Goal: Task Accomplishment & Management: Manage account settings

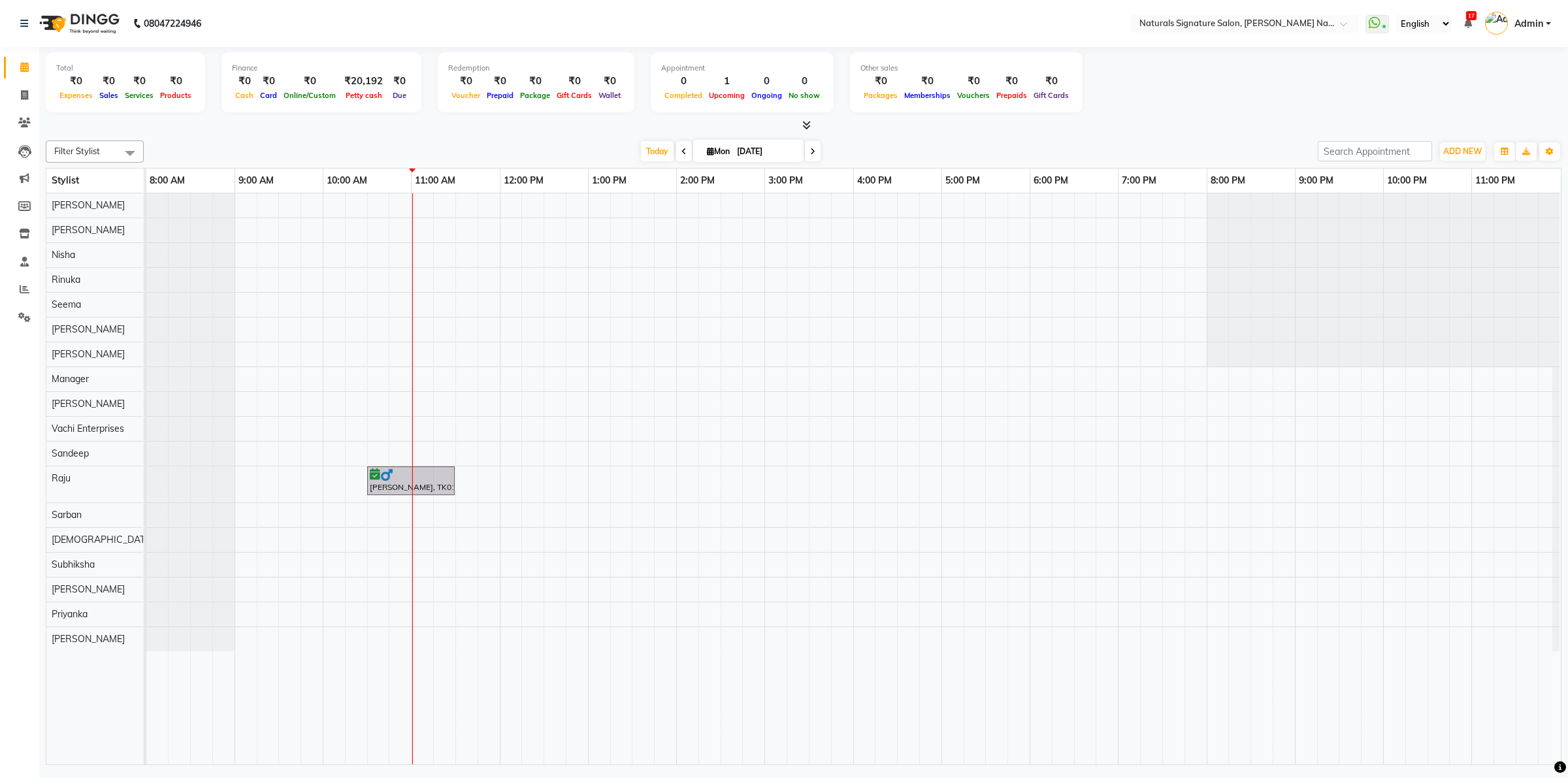
click at [676, 147] on span at bounding box center [683, 151] width 16 height 20
type input "[DATE]"
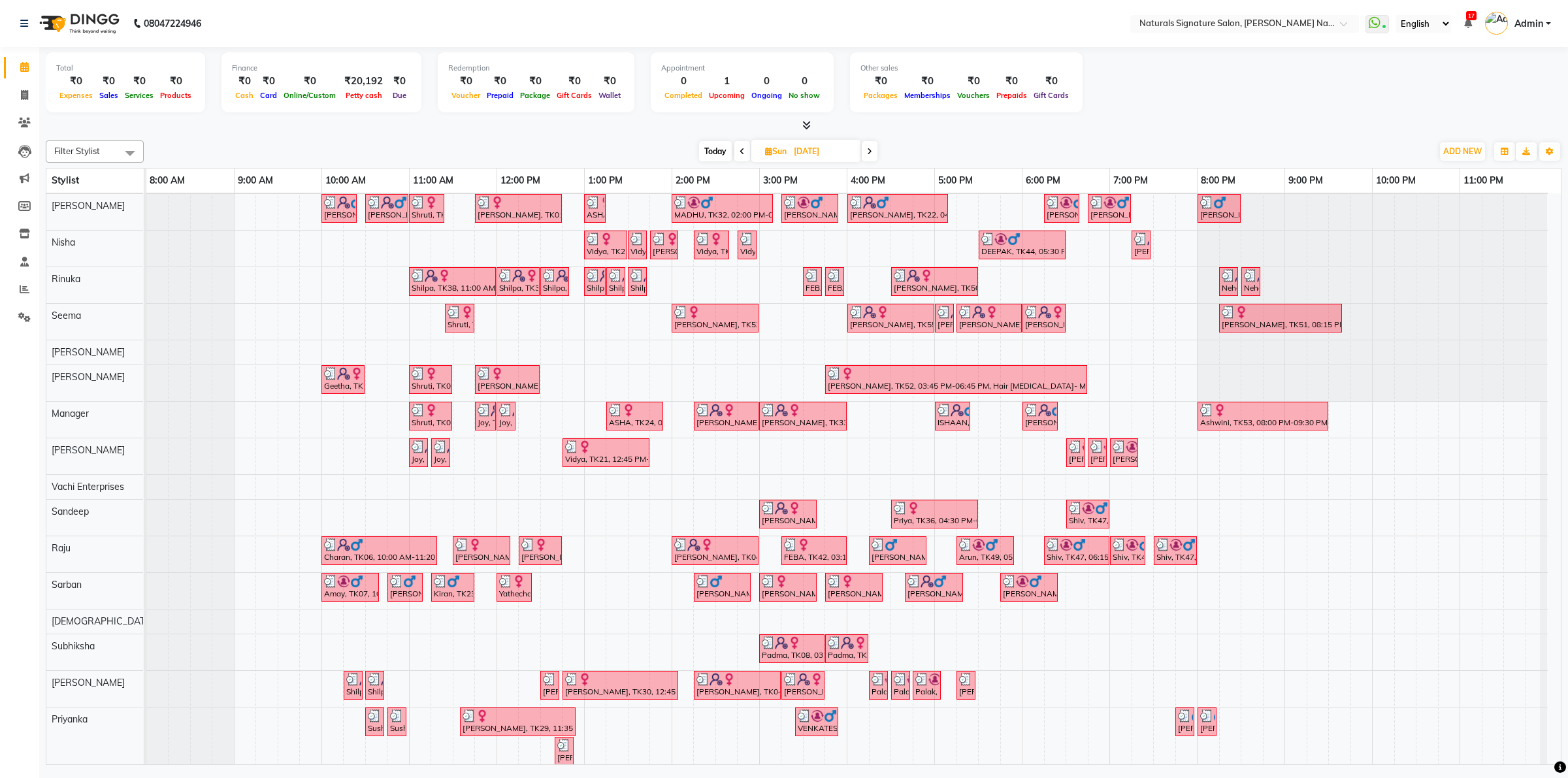
scroll to position [126, 0]
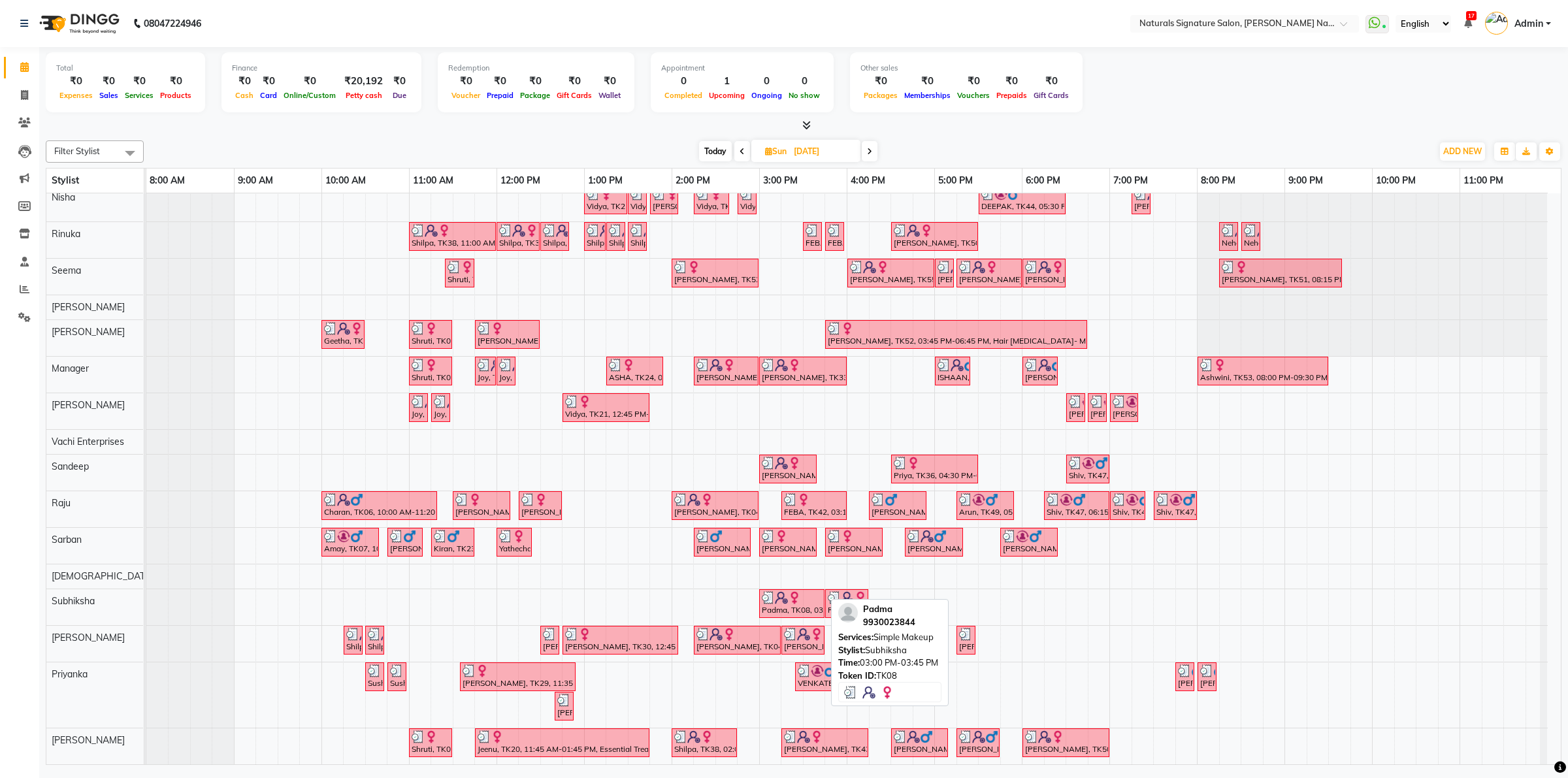
click at [791, 592] on img at bounding box center [794, 598] width 13 height 13
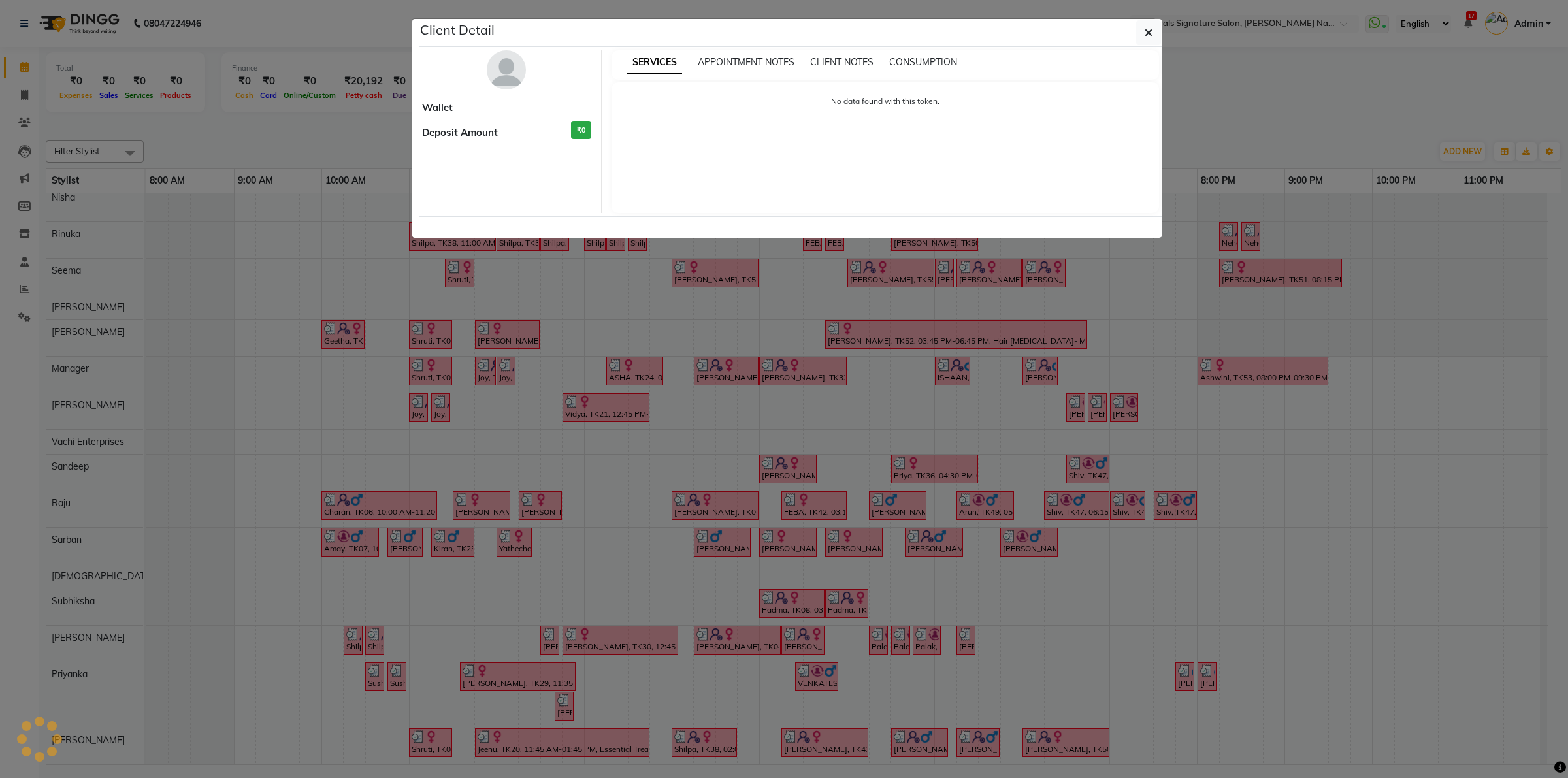
select select "3"
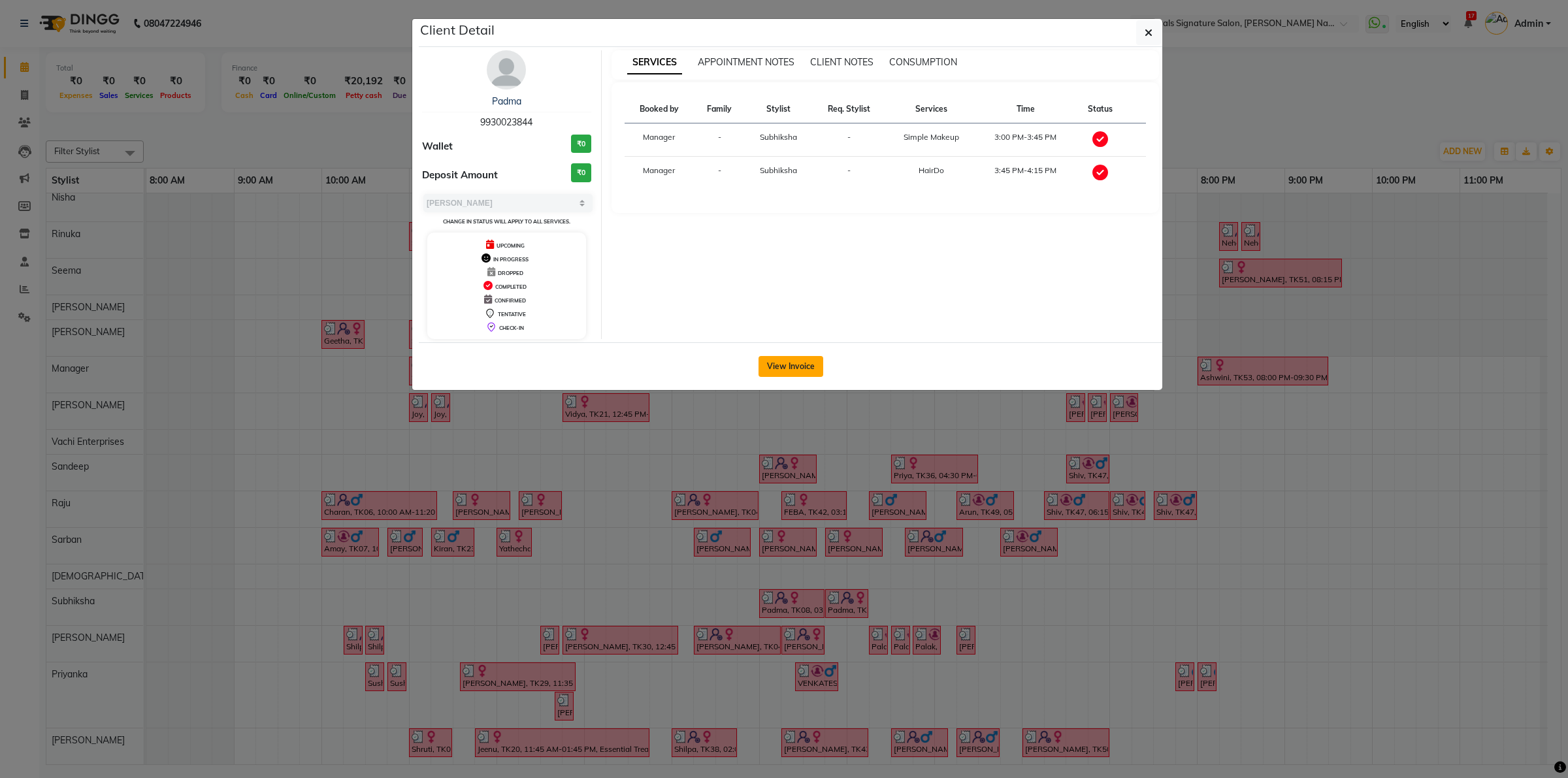
click at [815, 367] on button "View Invoice" at bounding box center [791, 366] width 65 height 21
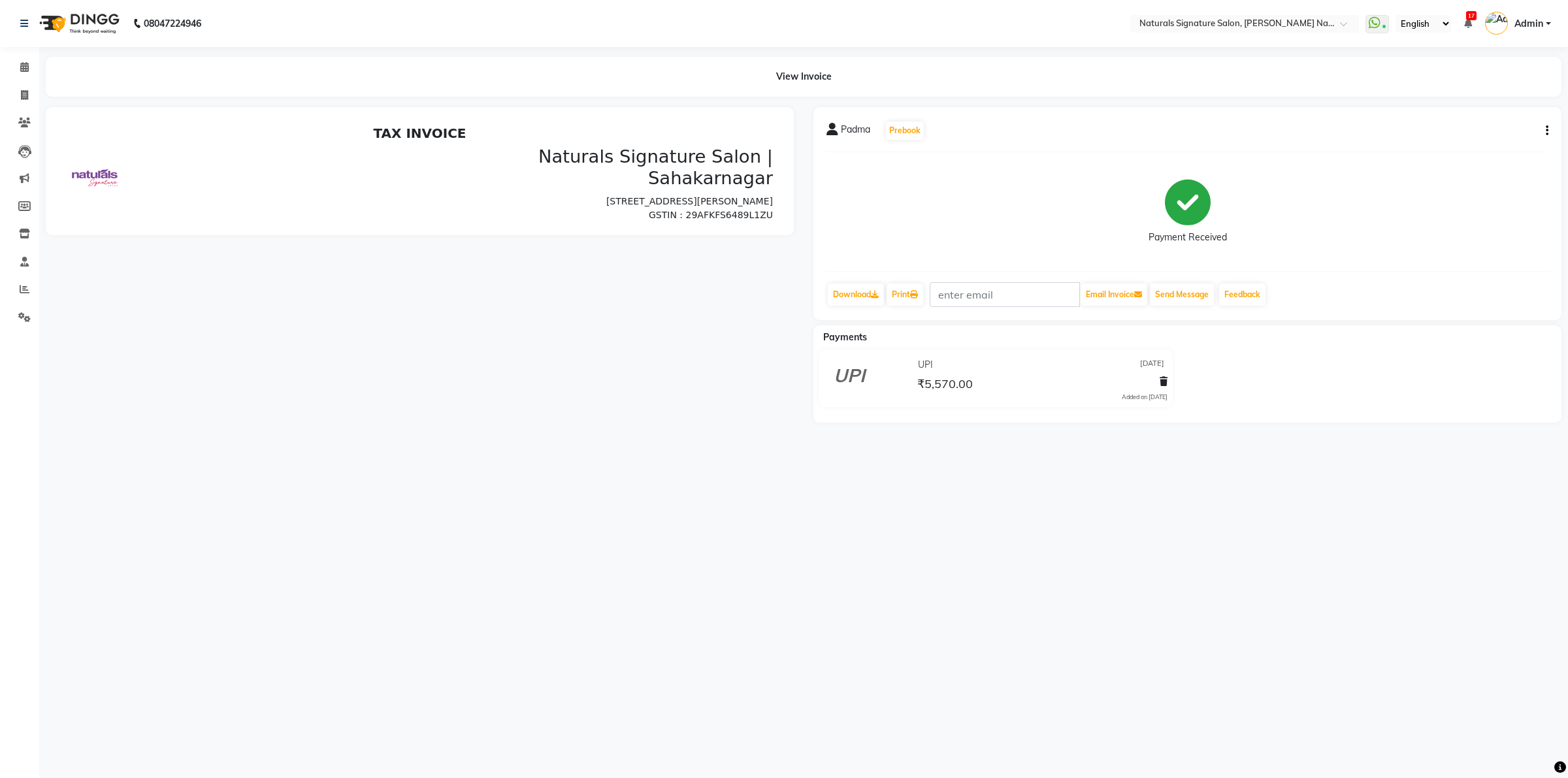
click at [1547, 131] on icon "button" at bounding box center [1546, 131] width 2 height 1
click at [1488, 101] on div "Cancel Invoice" at bounding box center [1482, 98] width 89 height 17
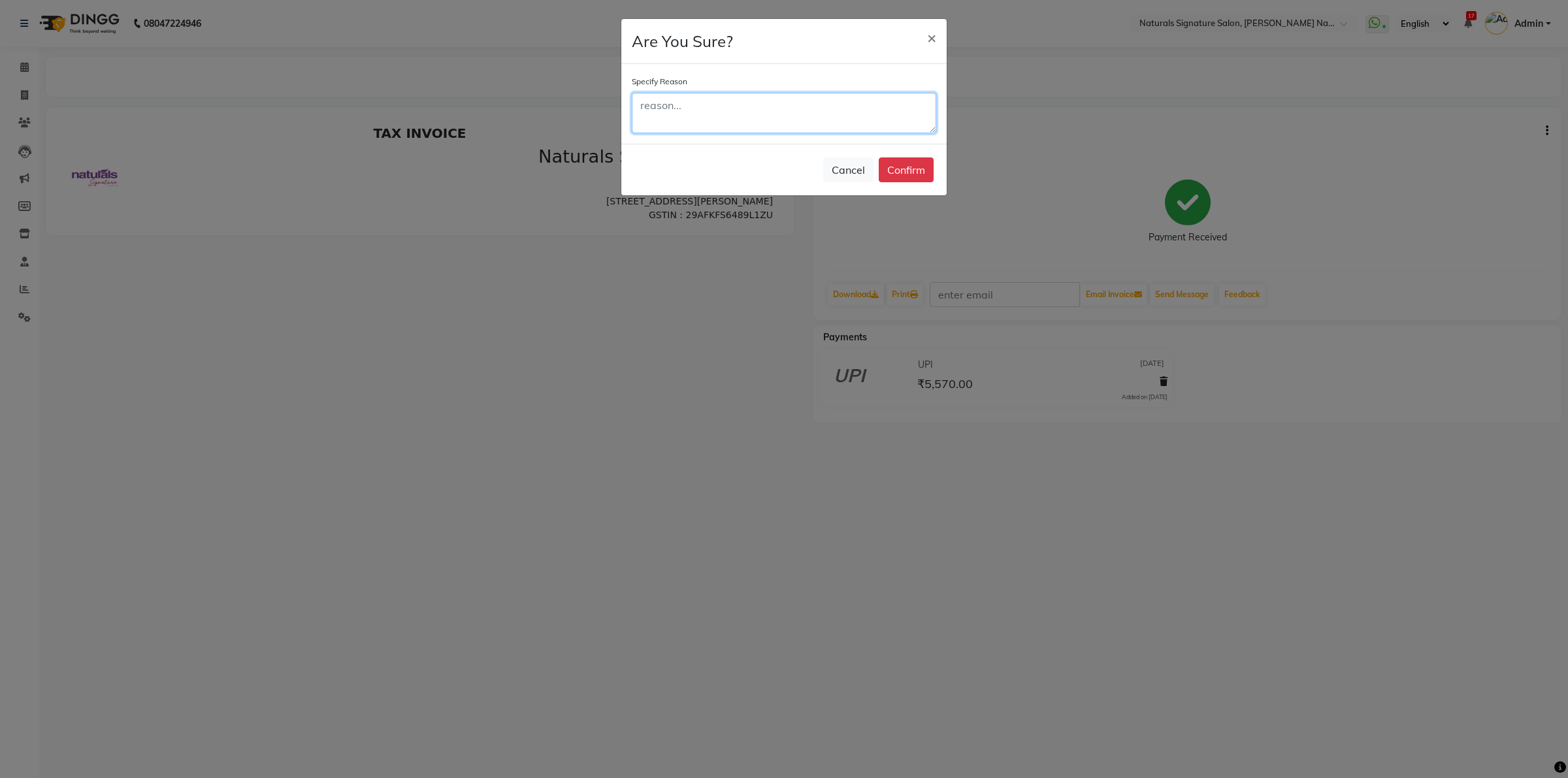
click at [747, 100] on textarea at bounding box center [784, 113] width 304 height 41
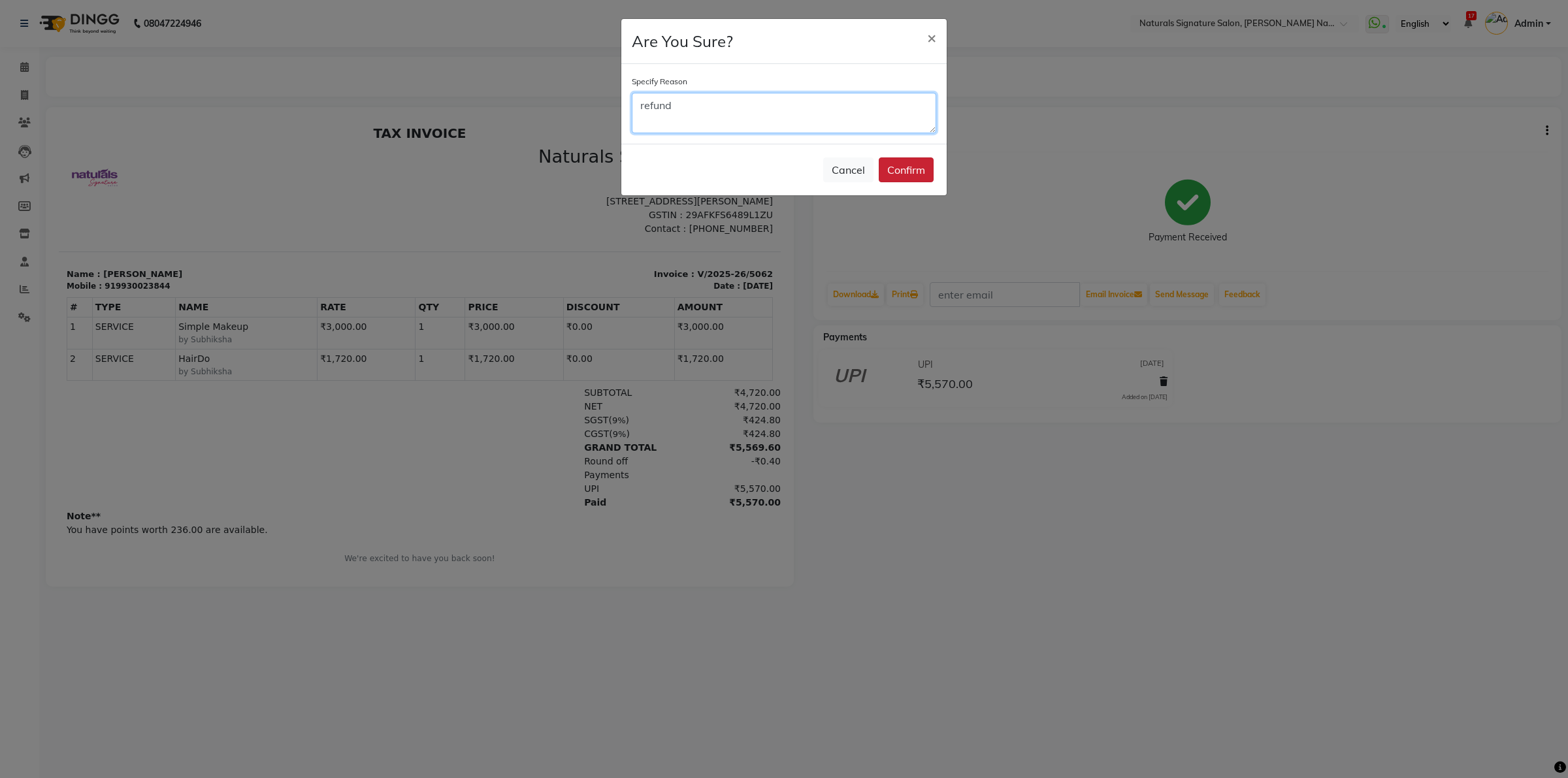
type textarea "refund"
click at [893, 166] on button "Confirm" at bounding box center [906, 170] width 55 height 25
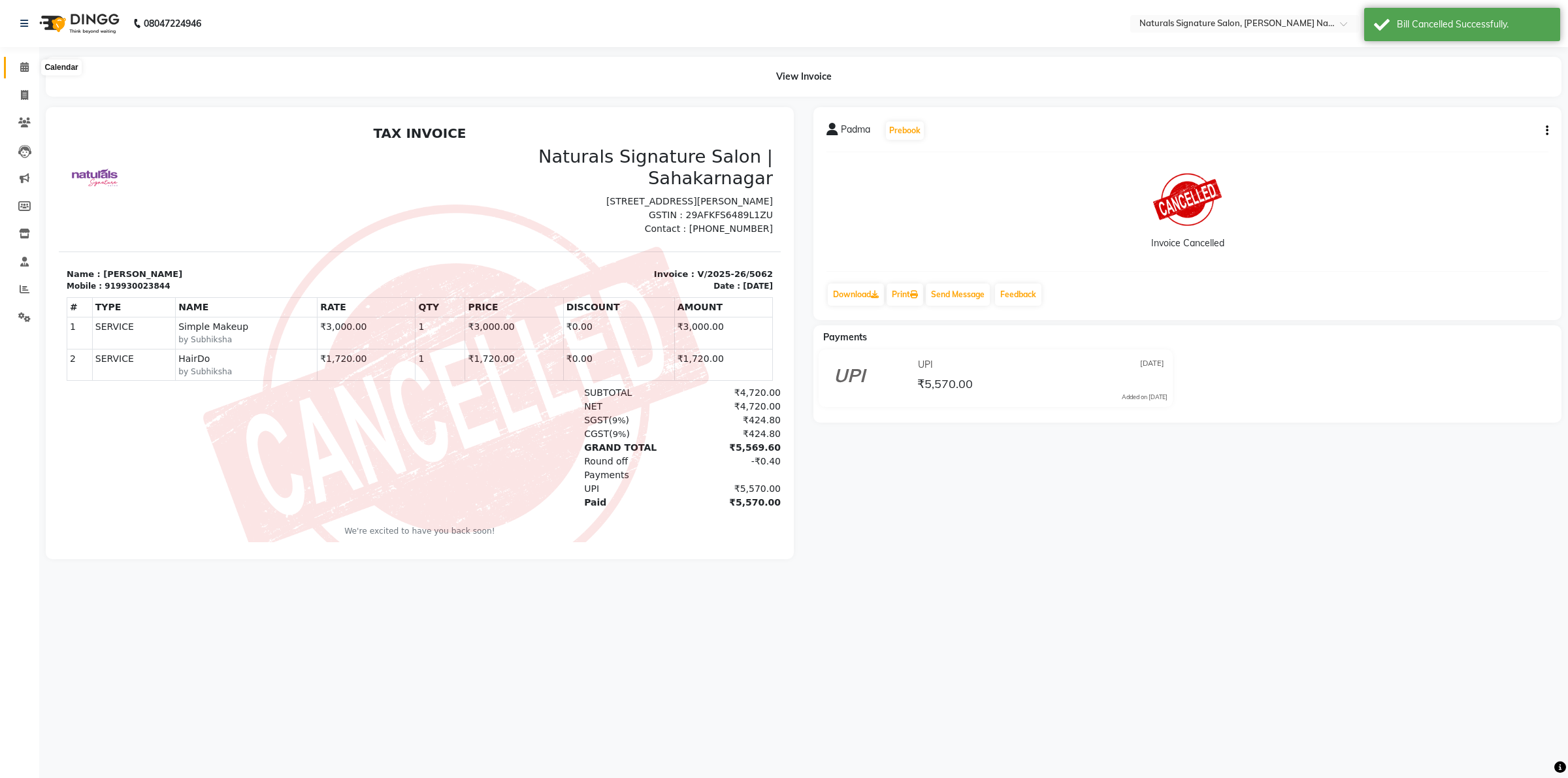
click at [21, 67] on icon at bounding box center [24, 67] width 8 height 10
